Goal: Information Seeking & Learning: Learn about a topic

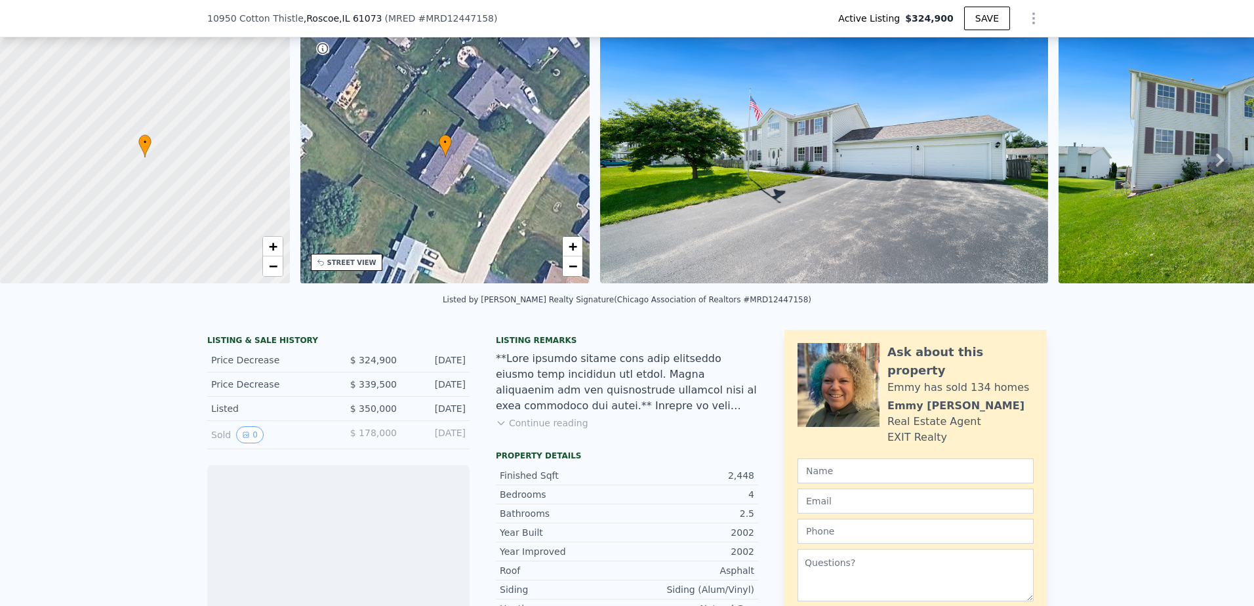
scroll to position [61, 0]
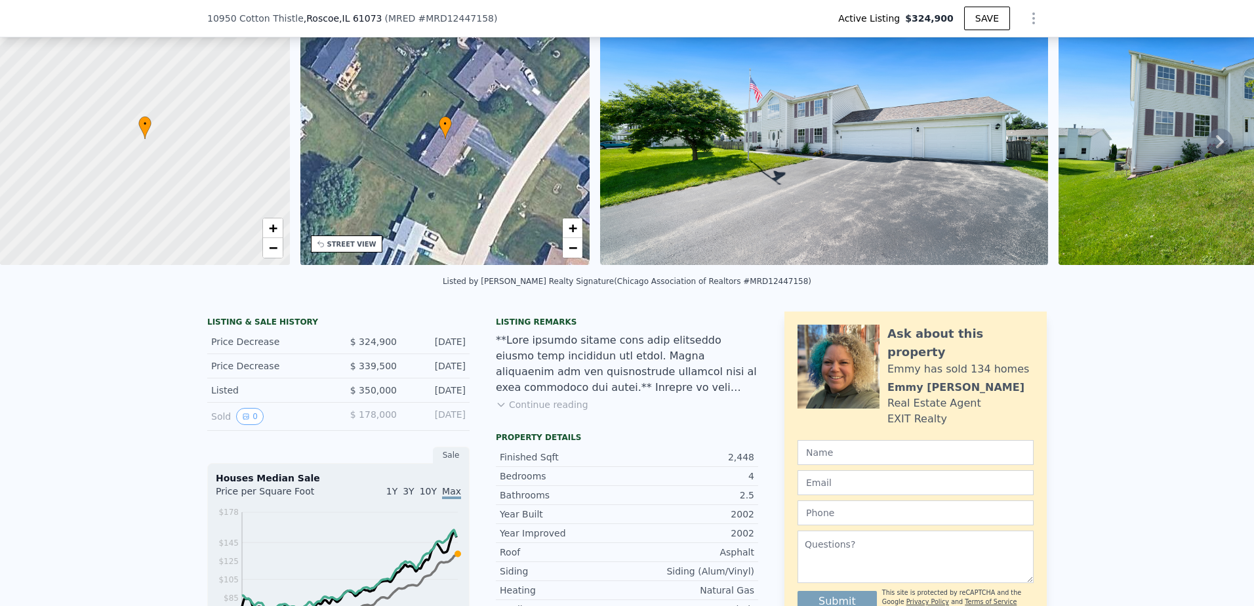
click at [560, 411] on button "Continue reading" at bounding box center [542, 404] width 92 height 13
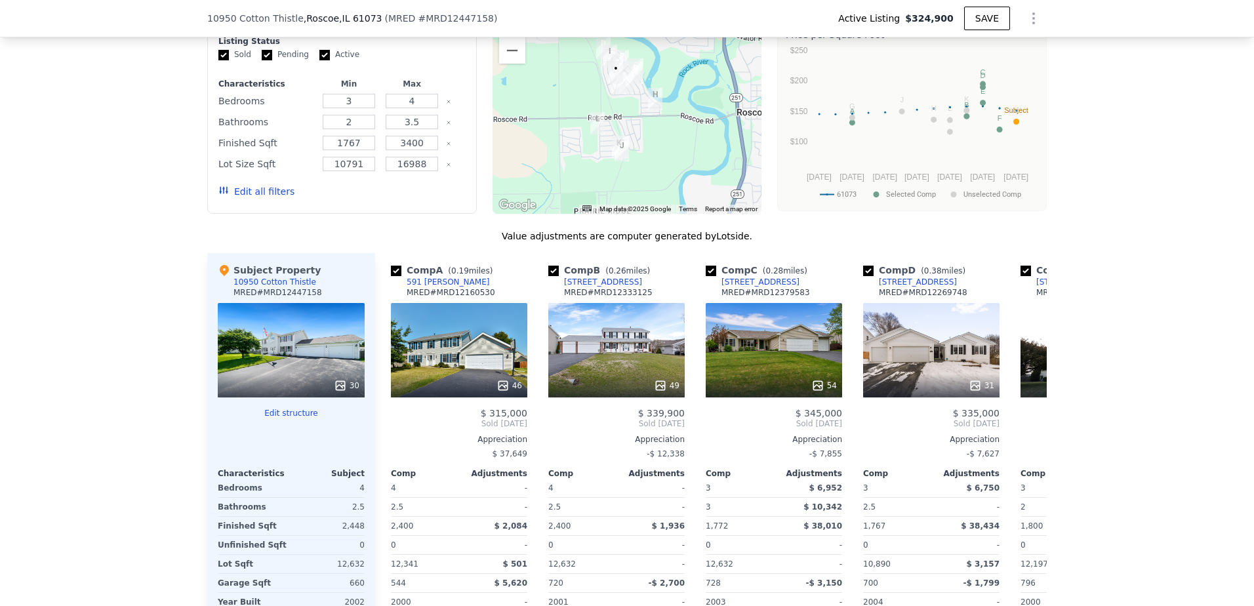
scroll to position [1372, 0]
click at [470, 302] on div "46" at bounding box center [459, 349] width 136 height 94
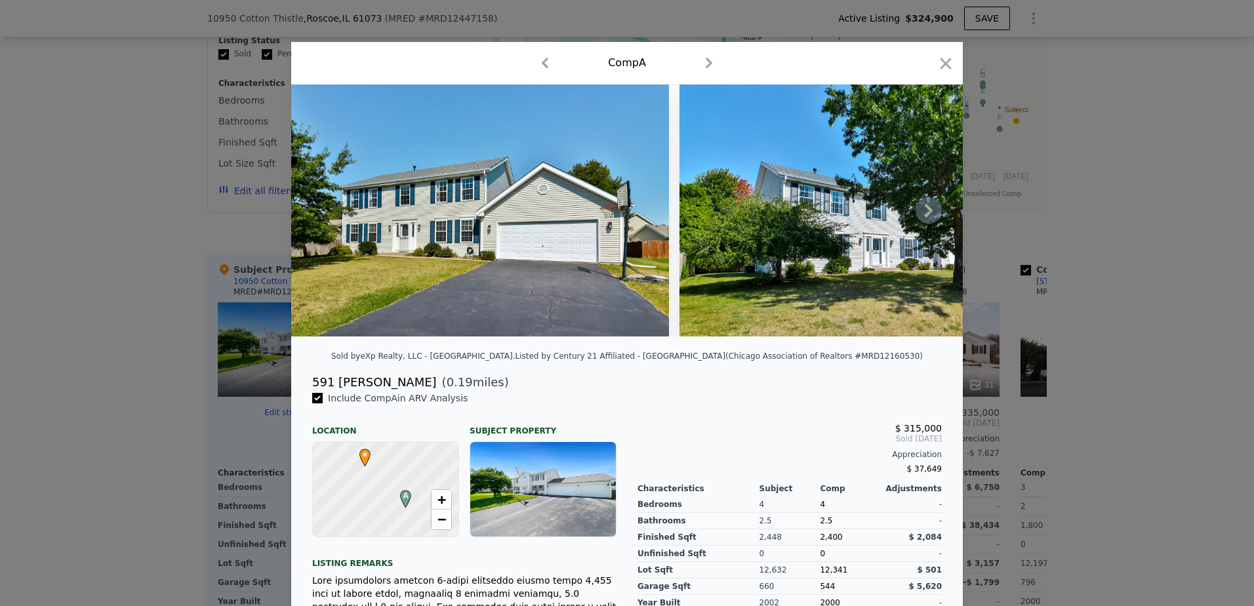
click at [920, 222] on icon at bounding box center [928, 210] width 26 height 26
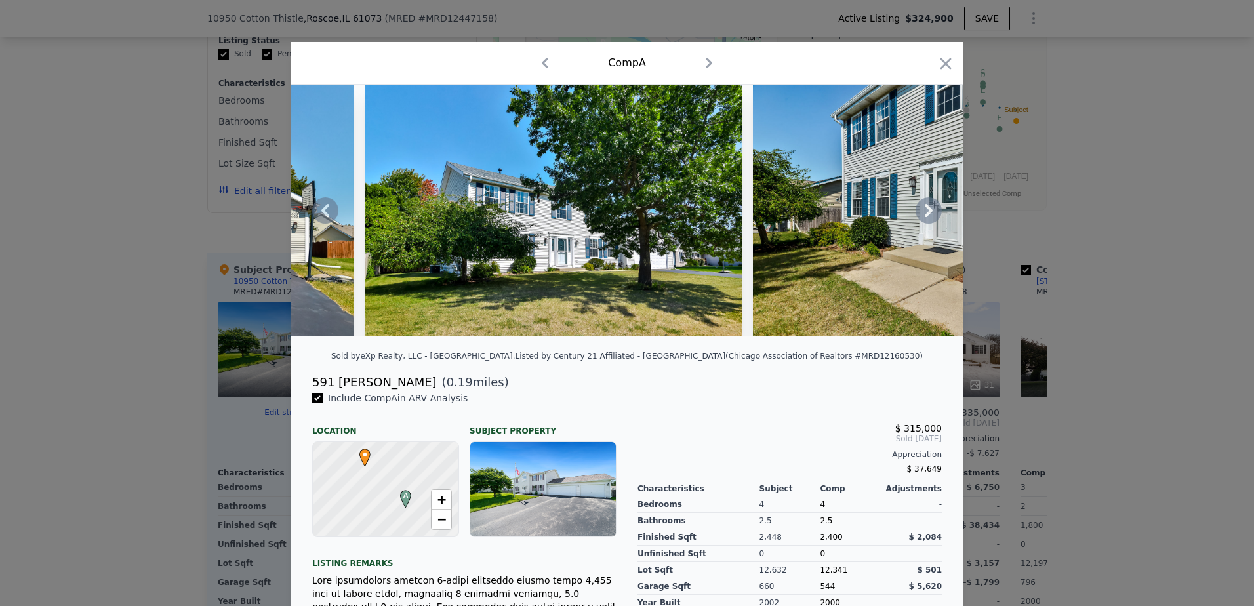
click at [929, 210] on icon at bounding box center [928, 210] width 26 height 26
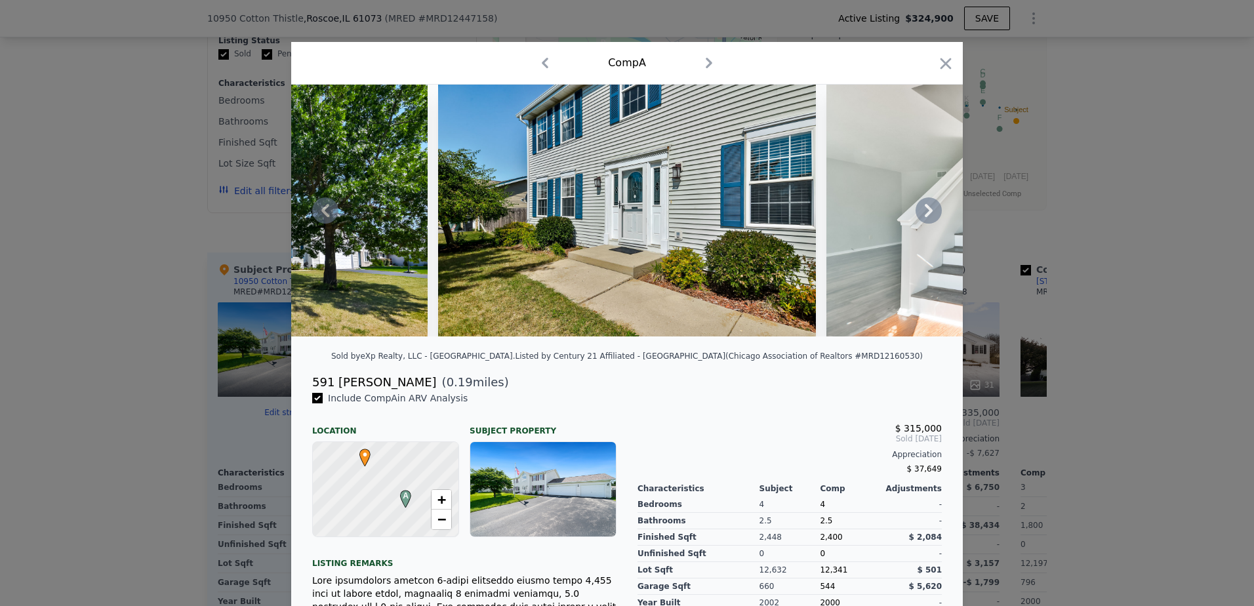
click at [929, 210] on icon at bounding box center [928, 210] width 26 height 26
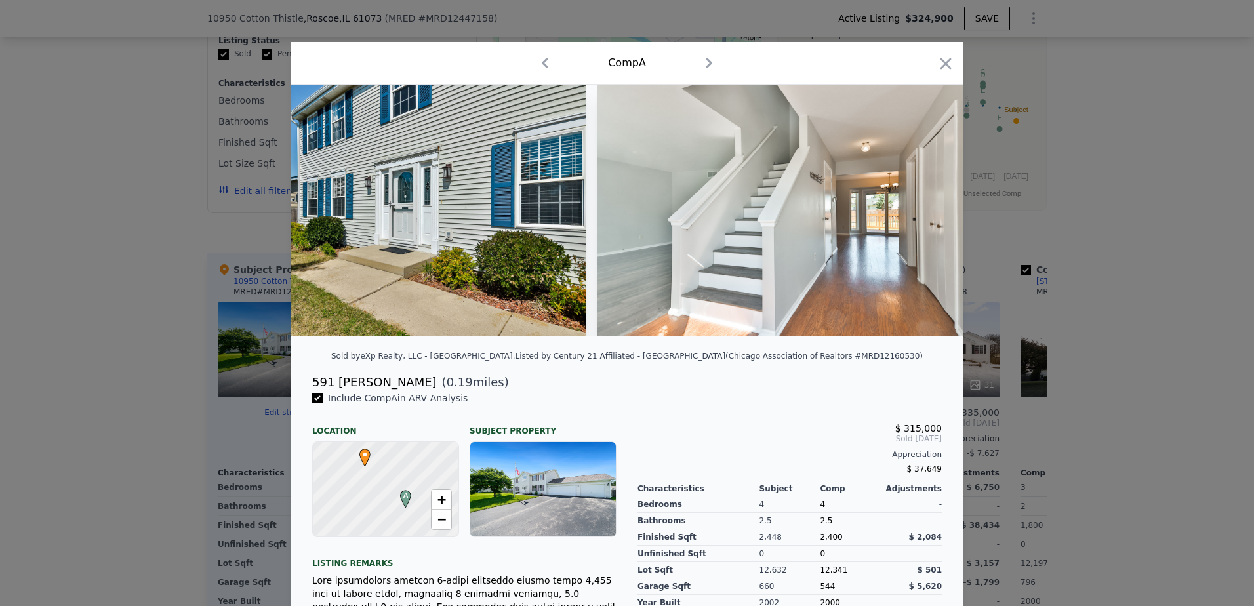
scroll to position [0, 944]
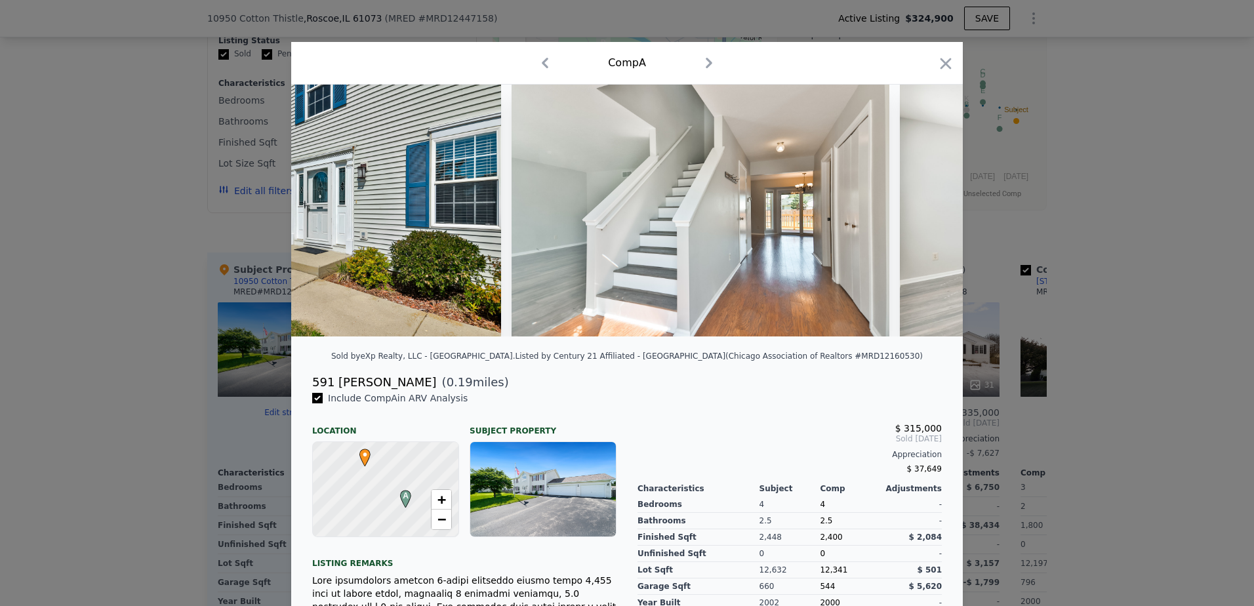
click at [929, 210] on img at bounding box center [1089, 211] width 378 height 252
click at [918, 218] on icon at bounding box center [928, 210] width 26 height 26
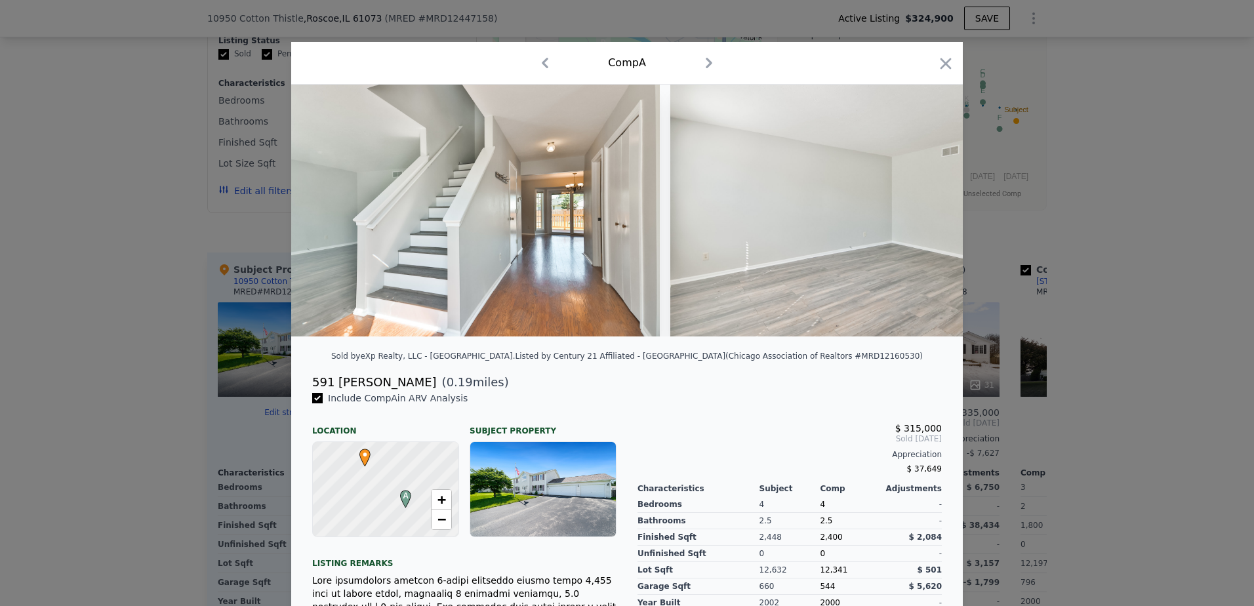
scroll to position [0, 1259]
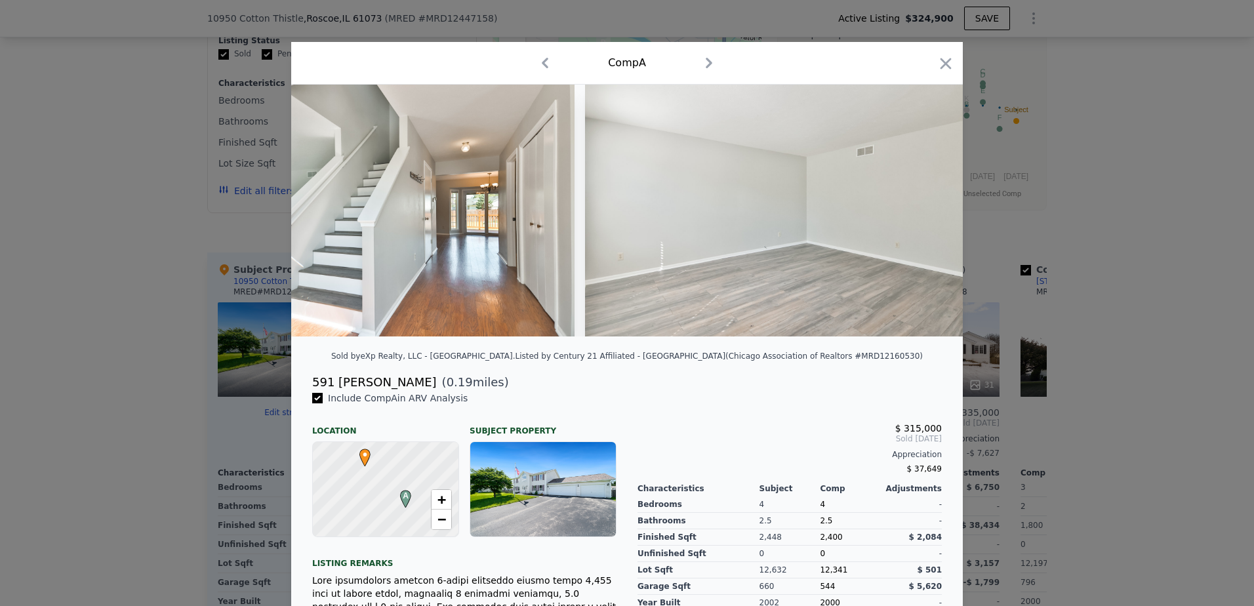
click at [918, 218] on img at bounding box center [774, 211] width 378 height 252
click at [918, 218] on icon at bounding box center [928, 210] width 26 height 26
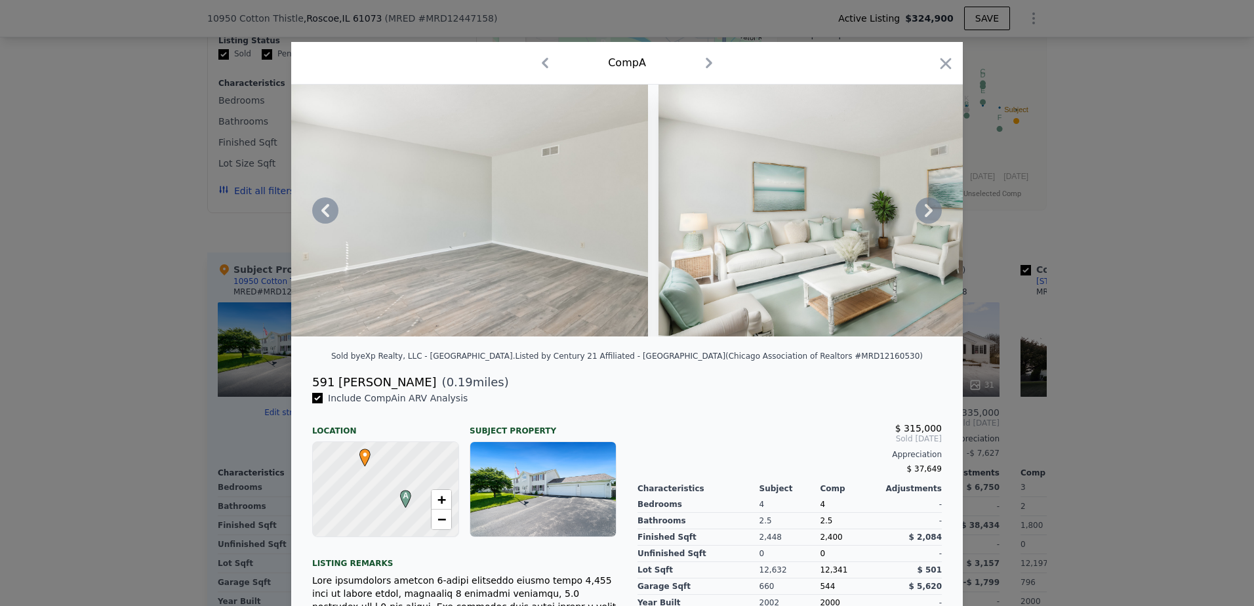
click at [918, 218] on icon at bounding box center [928, 210] width 26 height 26
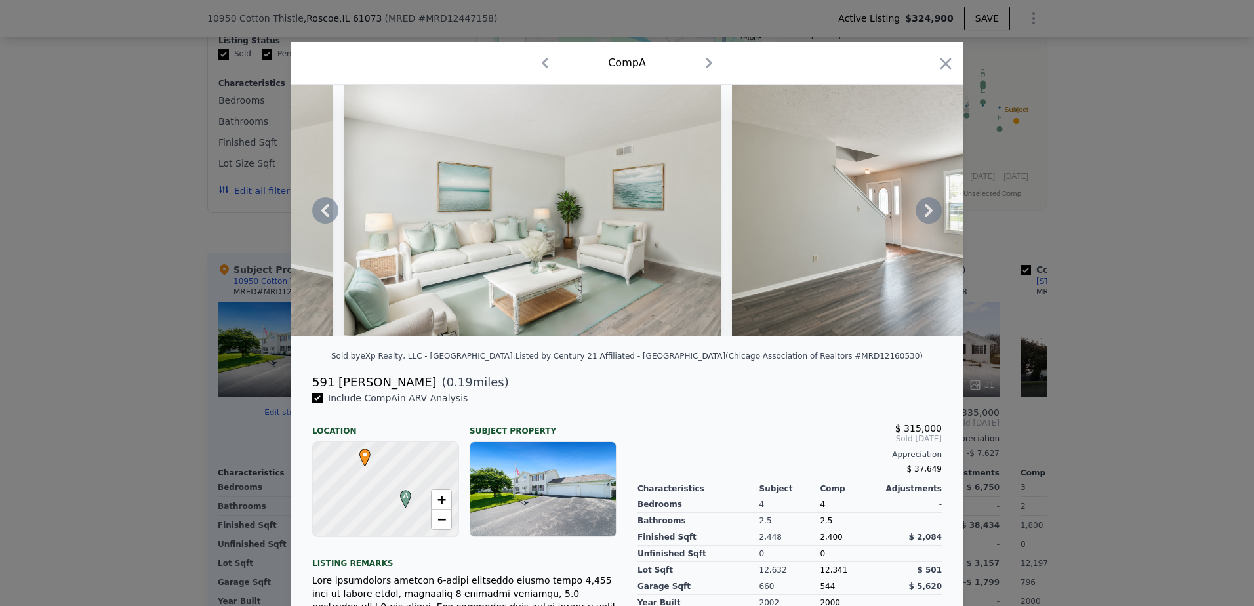
click at [918, 218] on icon at bounding box center [928, 210] width 26 height 26
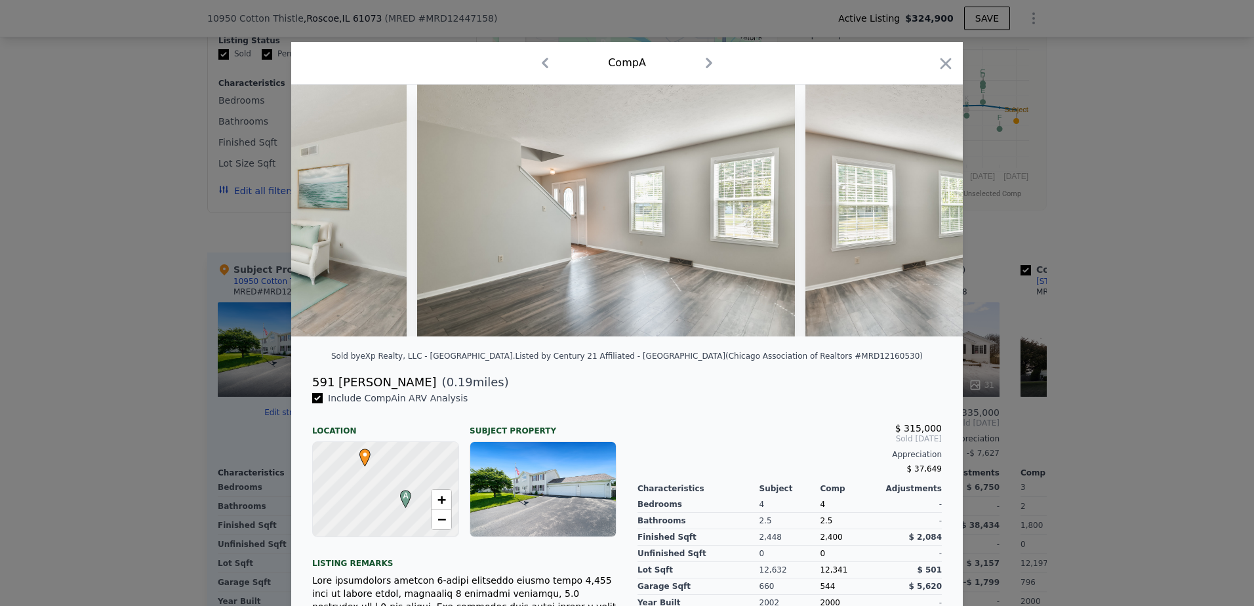
click at [918, 218] on img at bounding box center [994, 211] width 378 height 252
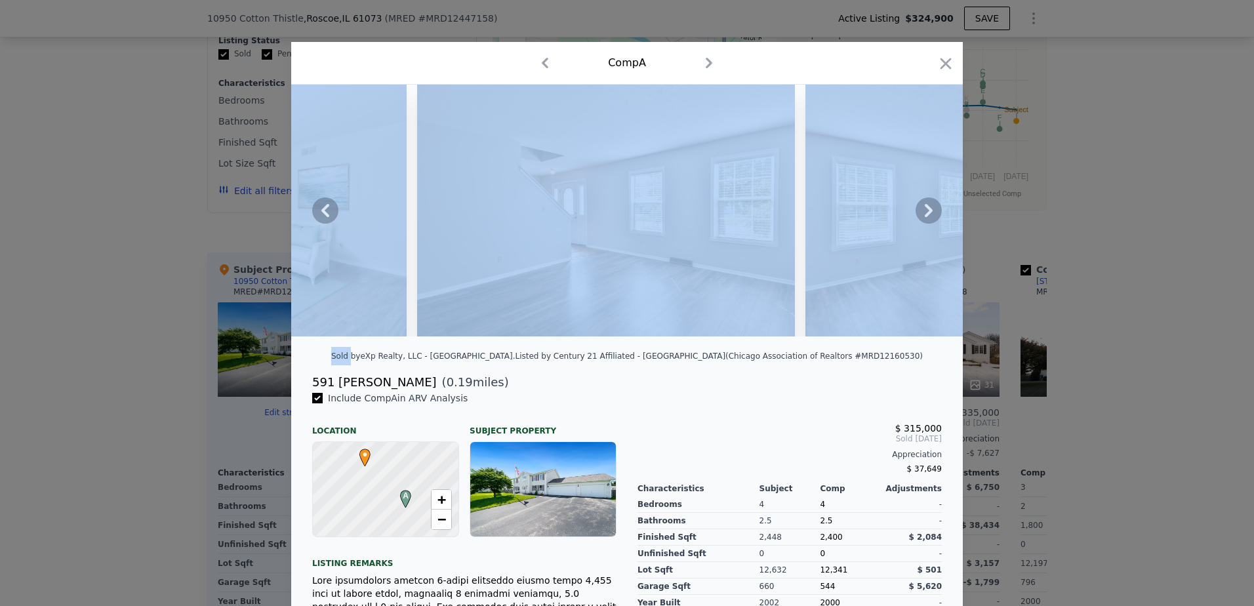
click at [918, 218] on icon at bounding box center [928, 210] width 26 height 26
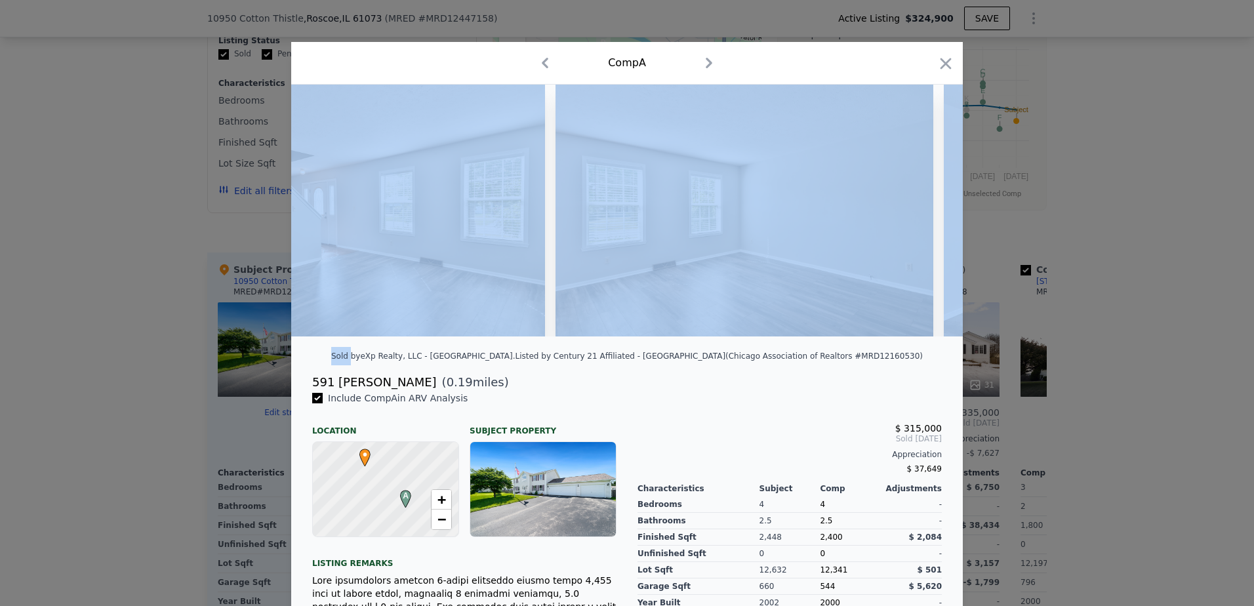
scroll to position [0, 2518]
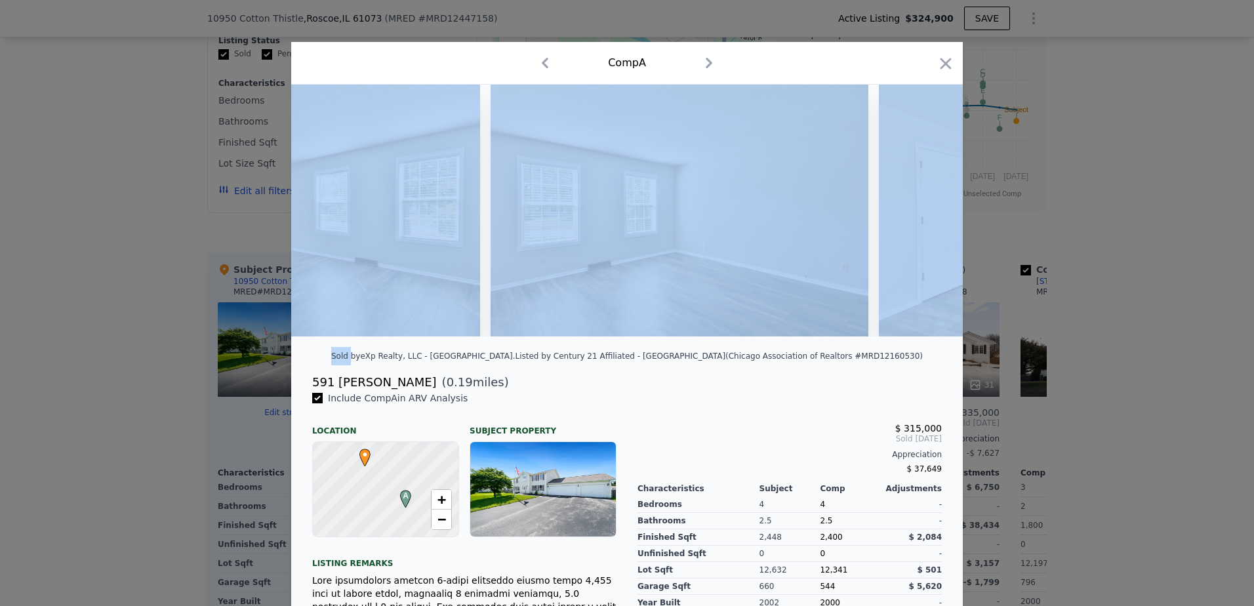
drag, startPoint x: 918, startPoint y: 218, endPoint x: 779, endPoint y: 253, distance: 143.4
click at [779, 253] on img at bounding box center [679, 211] width 378 height 252
click at [917, 210] on icon at bounding box center [928, 210] width 26 height 26
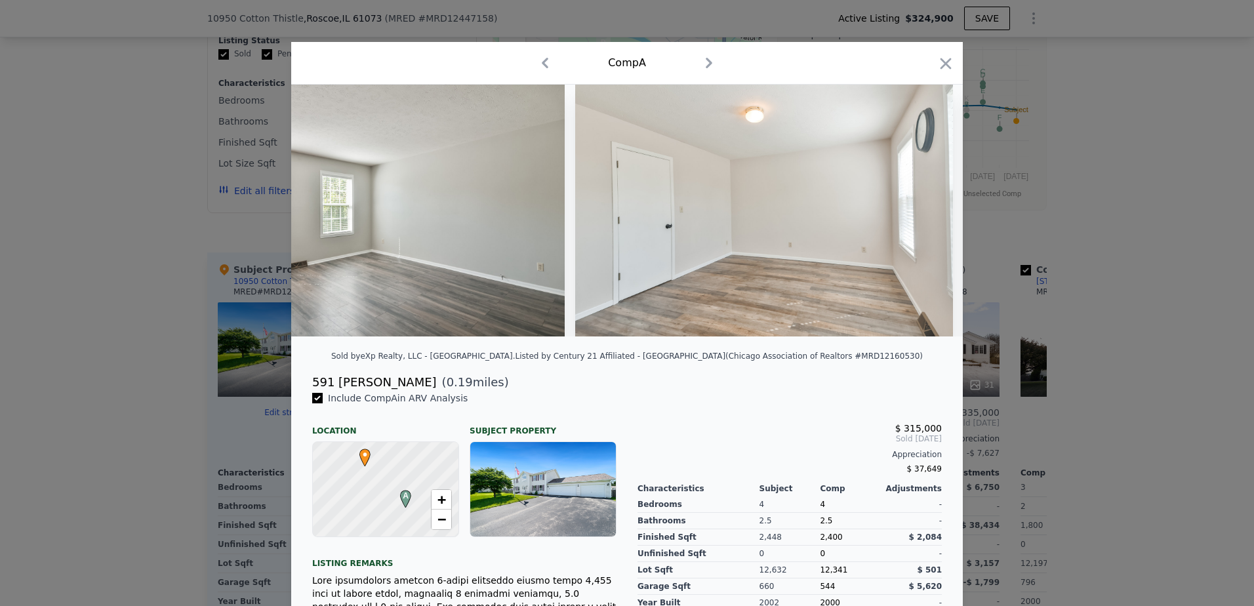
scroll to position [0, 2832]
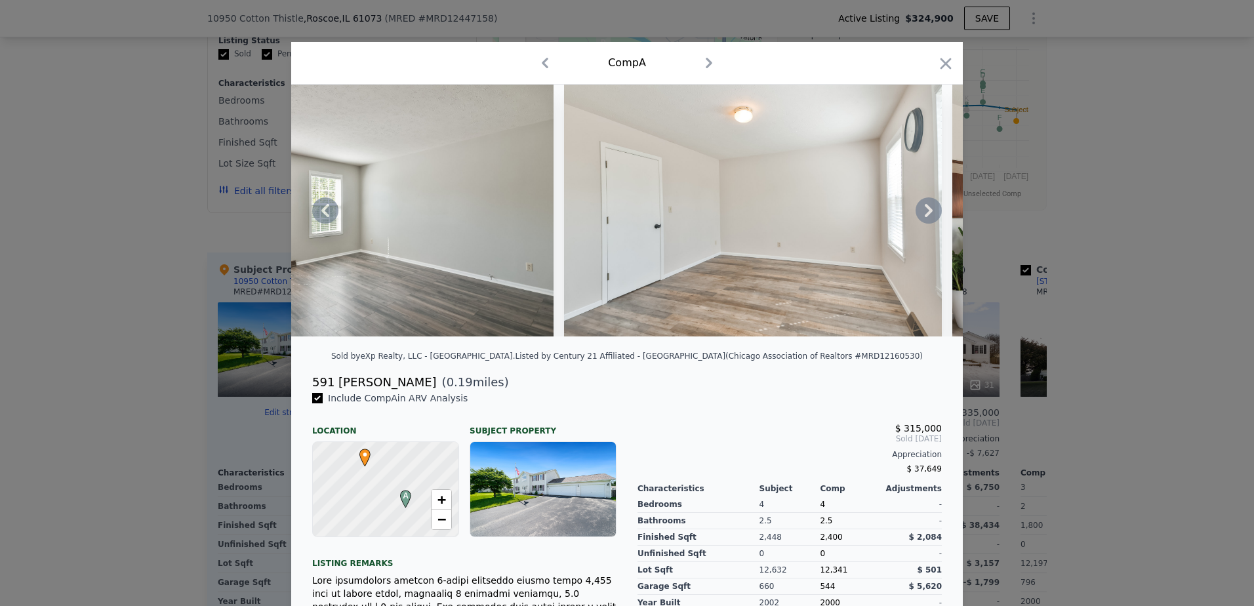
click at [924, 210] on icon at bounding box center [928, 210] width 8 height 13
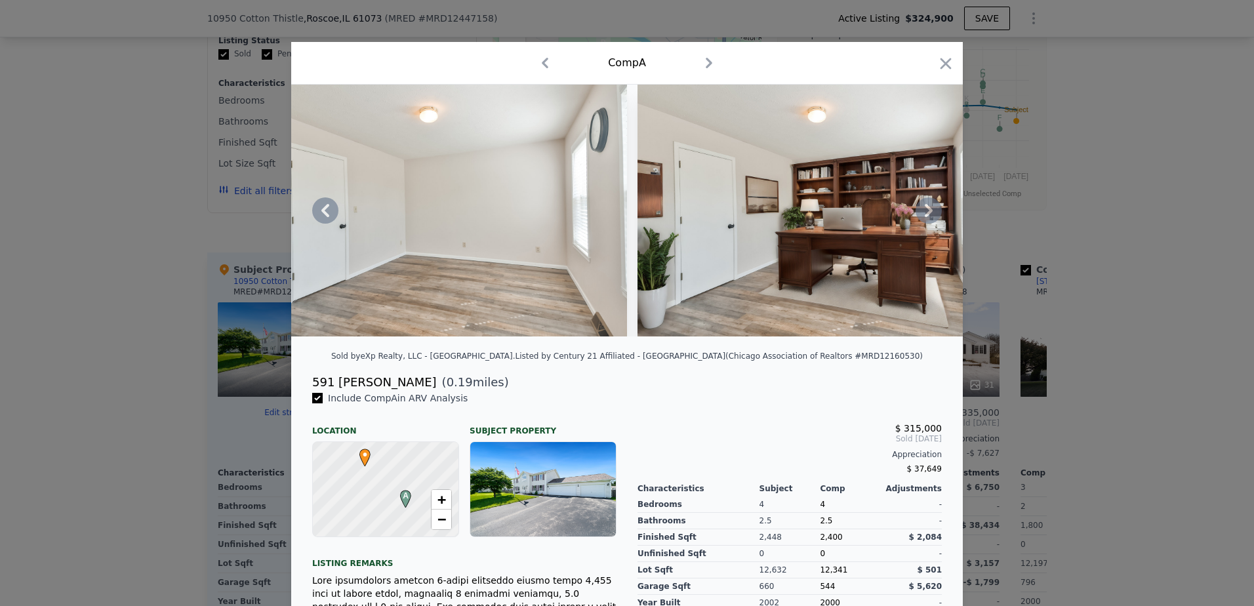
click at [924, 210] on icon at bounding box center [928, 210] width 26 height 26
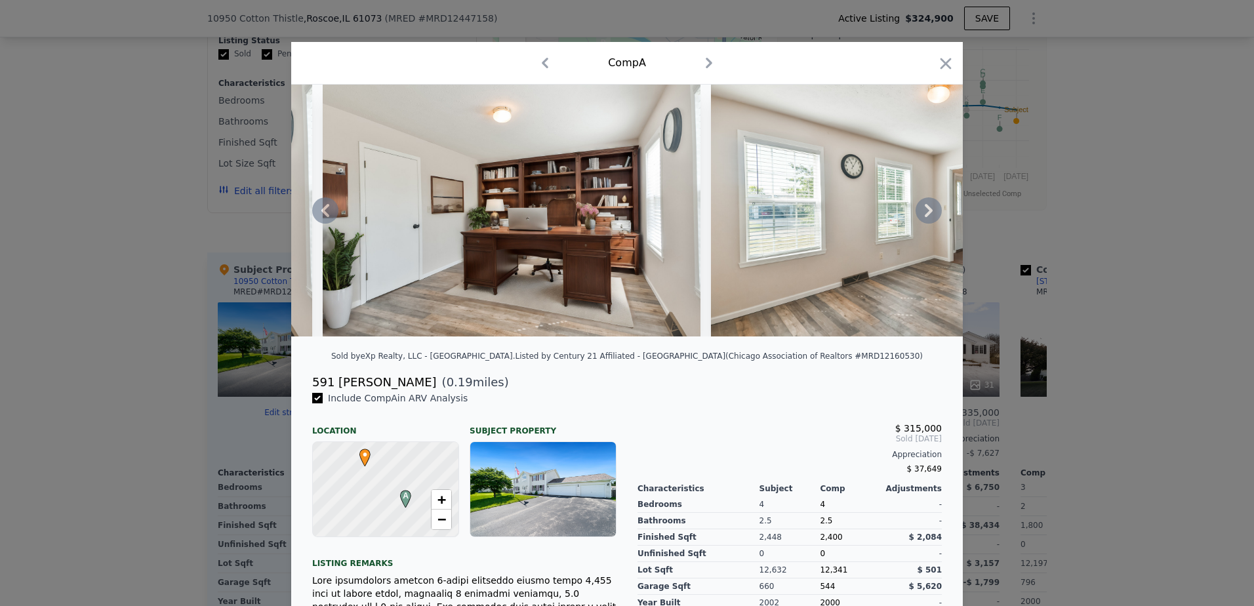
click at [924, 210] on icon at bounding box center [928, 210] width 26 height 26
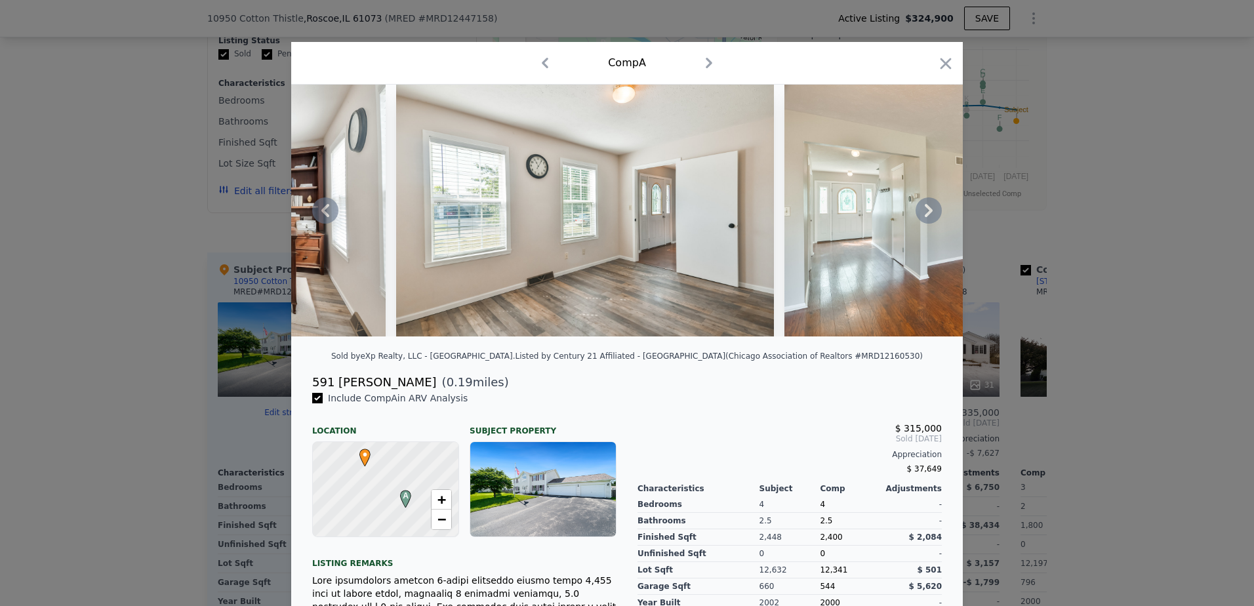
click at [924, 210] on icon at bounding box center [928, 210] width 26 height 26
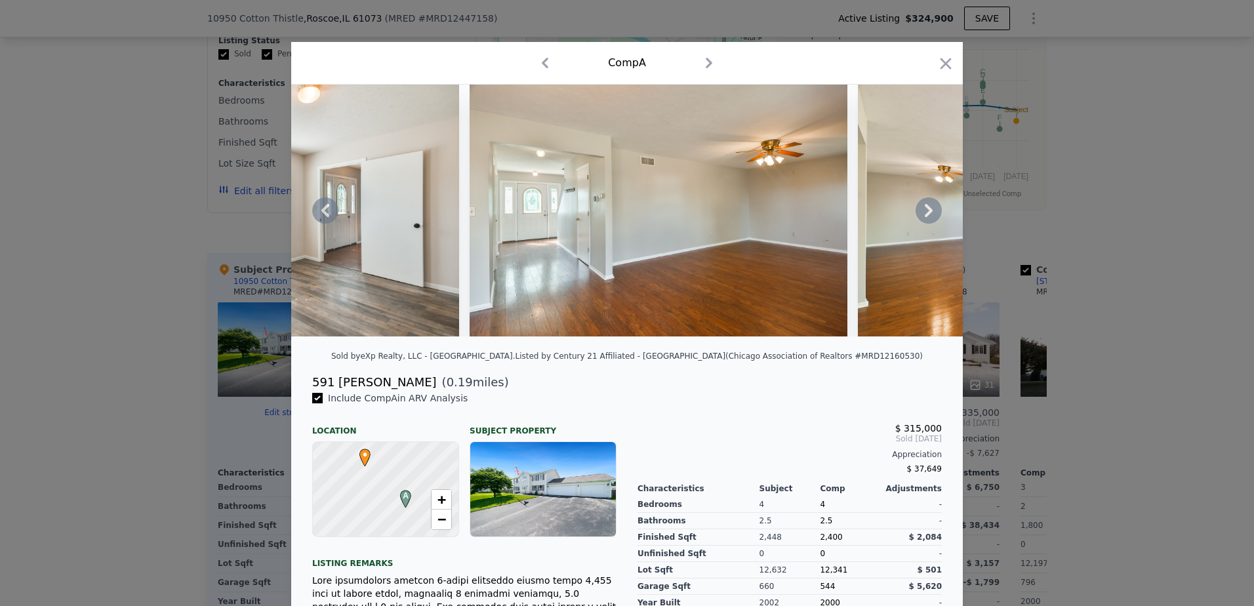
click at [924, 210] on icon at bounding box center [928, 210] width 26 height 26
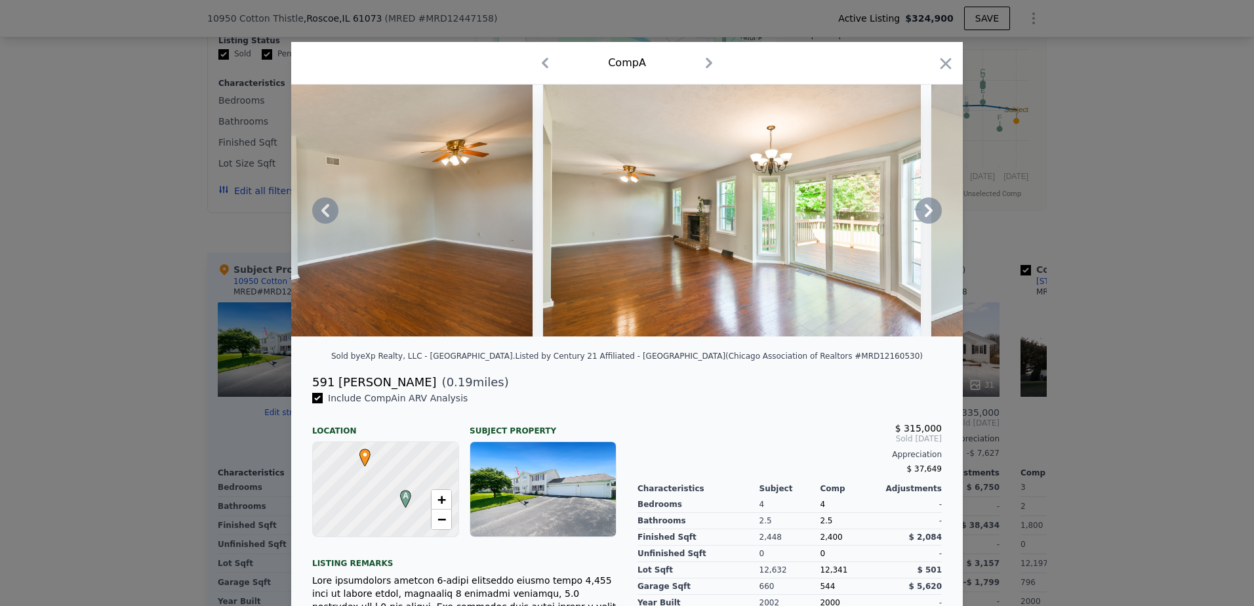
click at [924, 210] on icon at bounding box center [928, 210] width 26 height 26
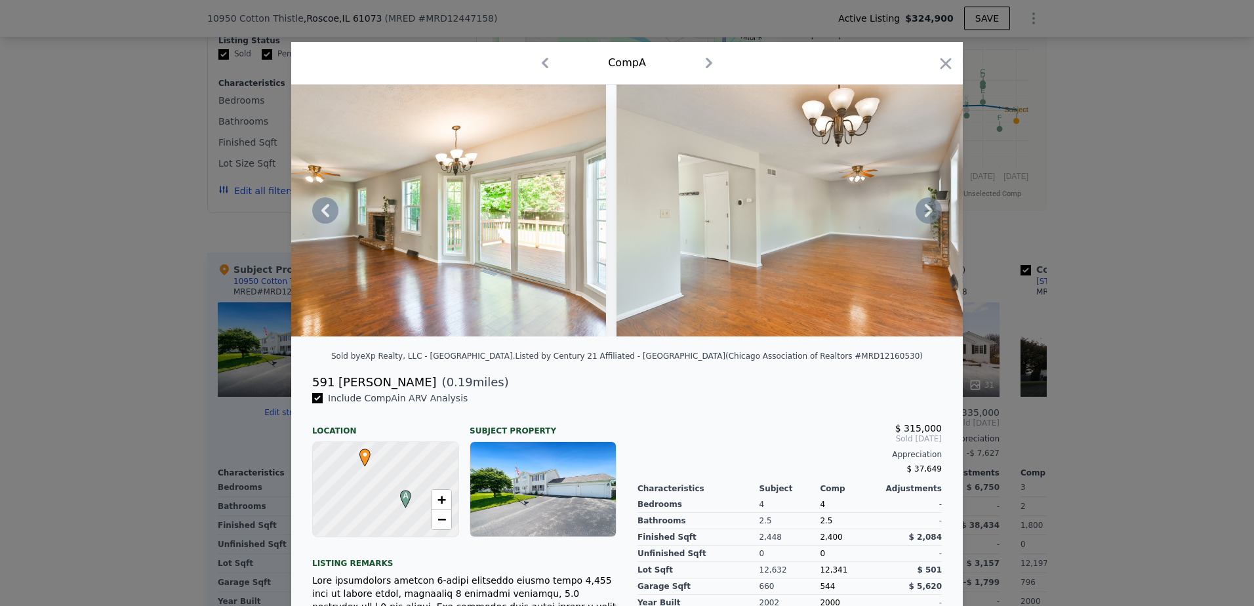
click at [924, 210] on icon at bounding box center [928, 210] width 26 height 26
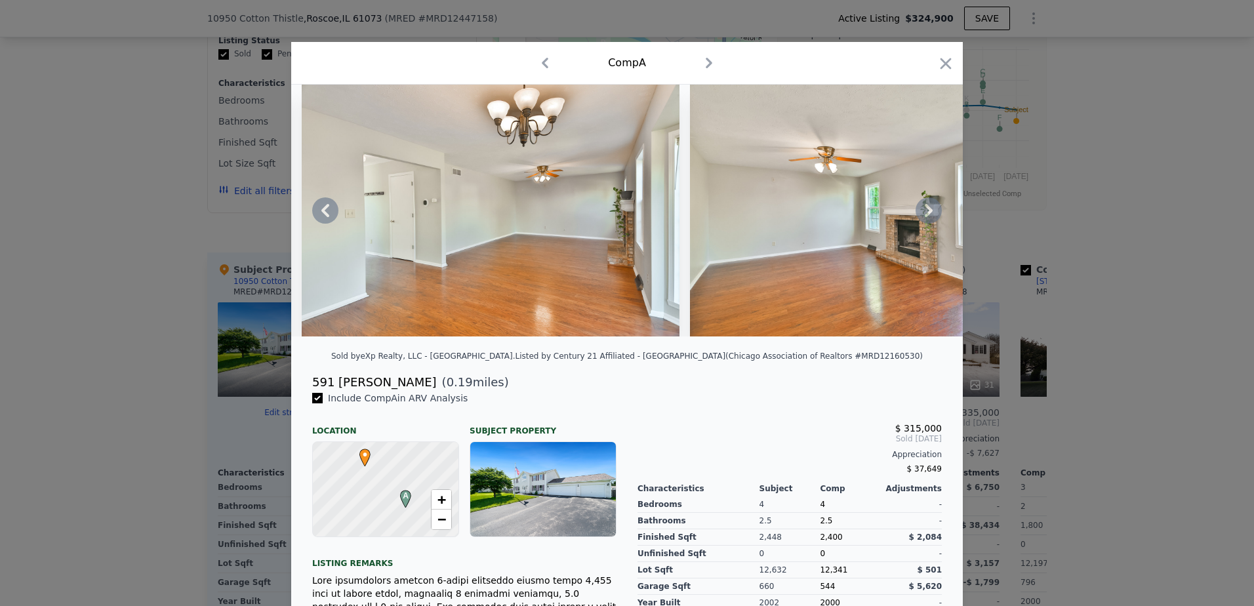
click at [928, 211] on icon at bounding box center [928, 210] width 26 height 26
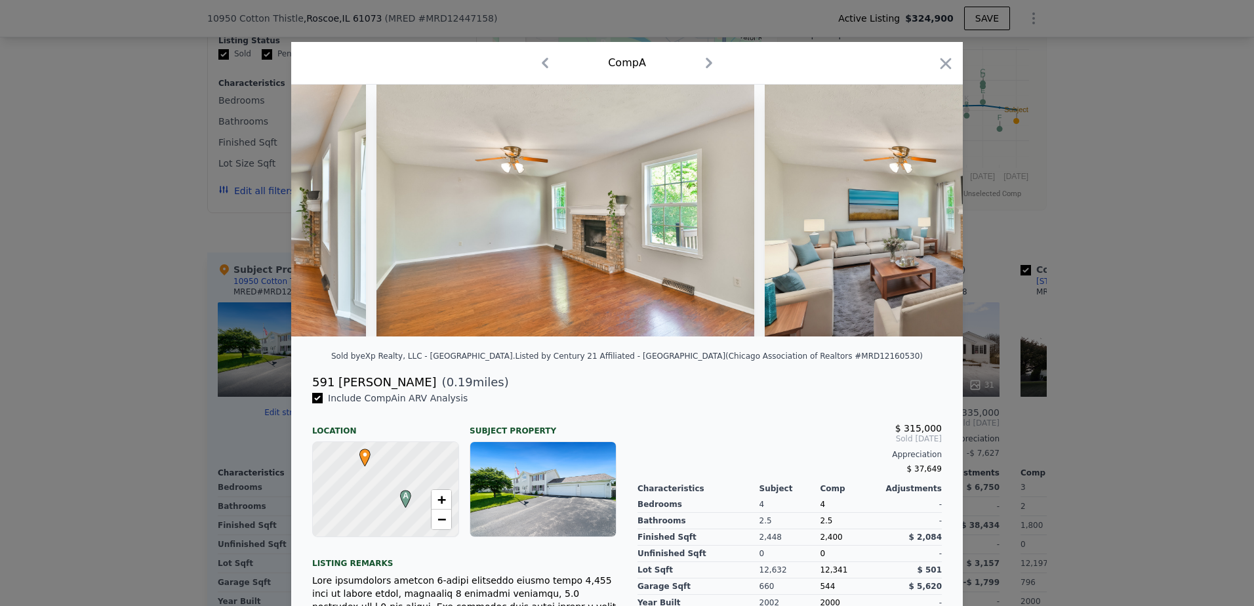
scroll to position [0, 5350]
click at [945, 62] on icon "button" at bounding box center [945, 63] width 18 height 18
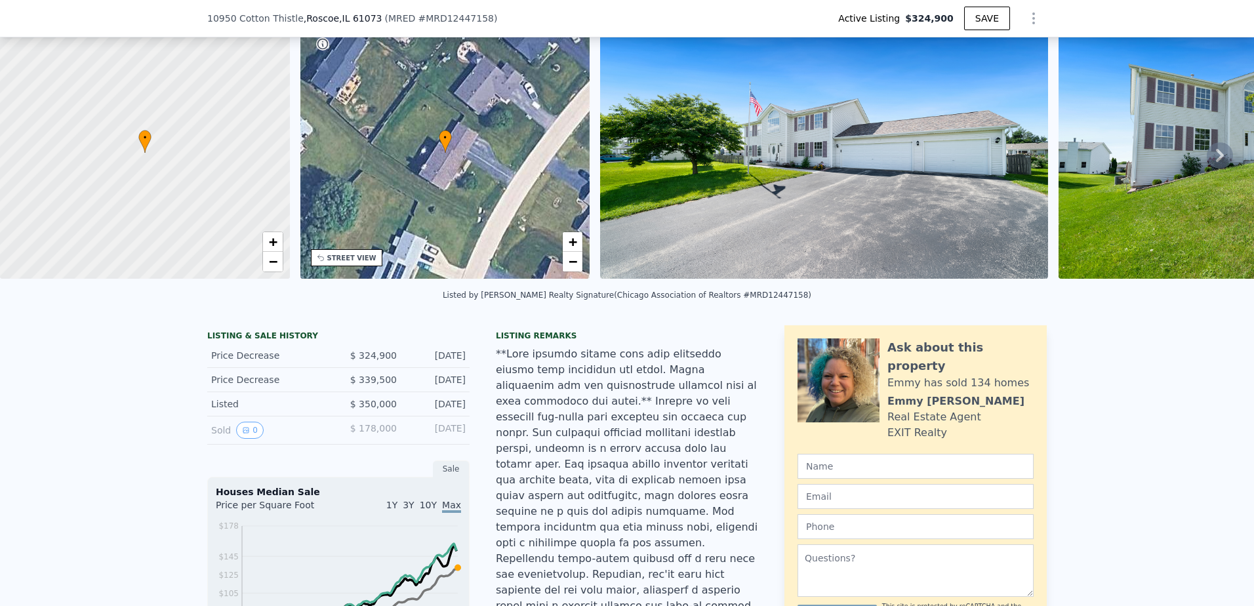
scroll to position [323, 0]
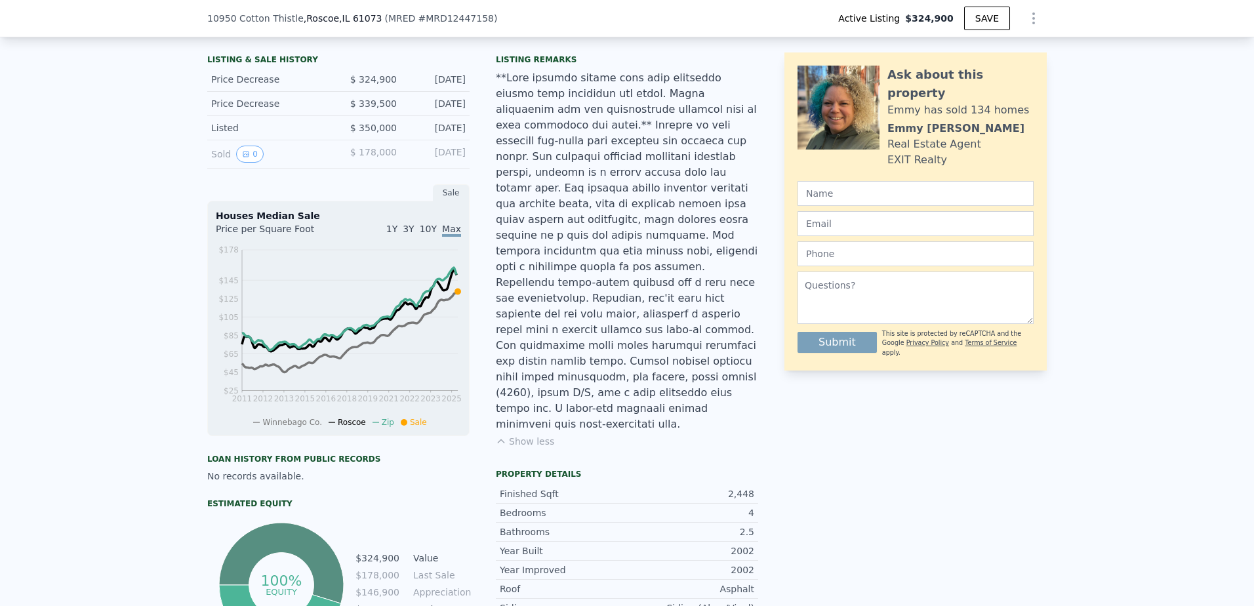
click at [676, 347] on div at bounding box center [627, 251] width 262 height 362
